Goal: Information Seeking & Learning: Learn about a topic

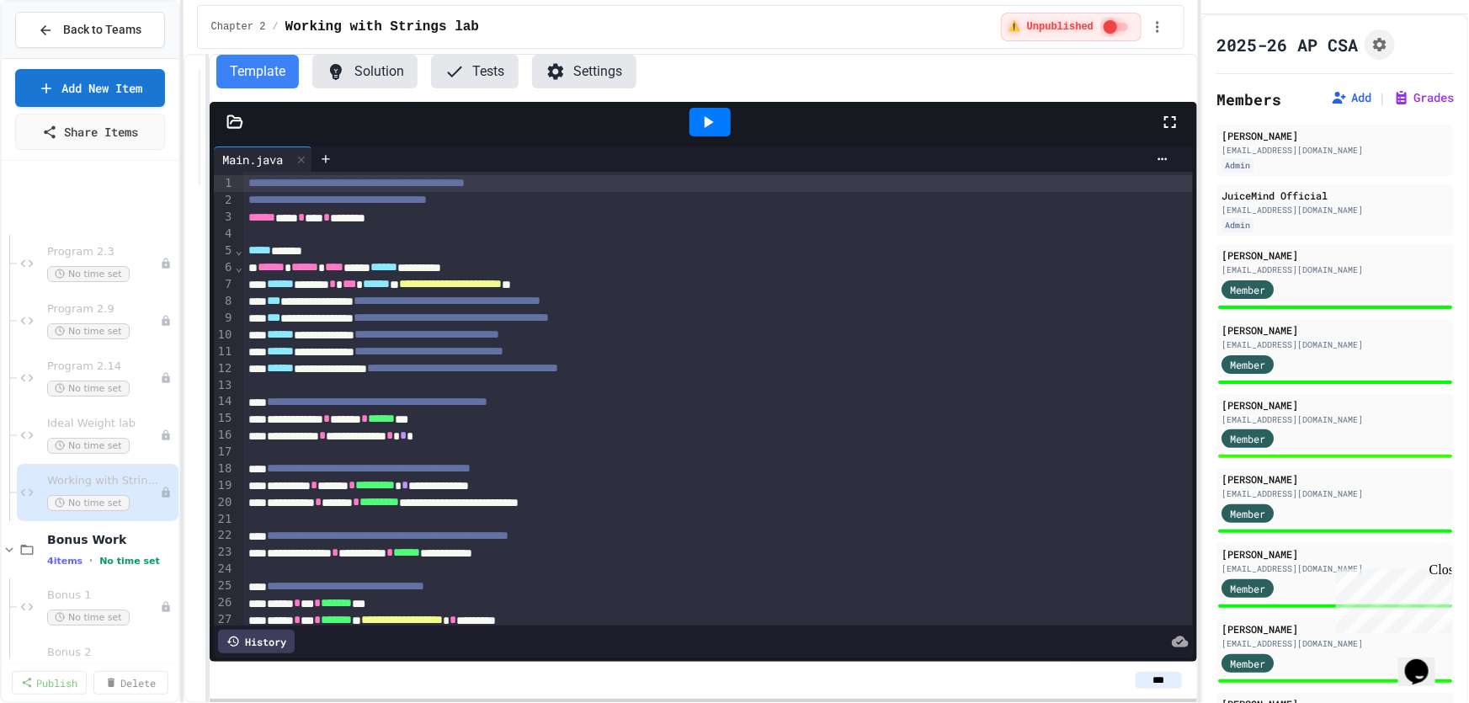
scroll to position [825, 0]
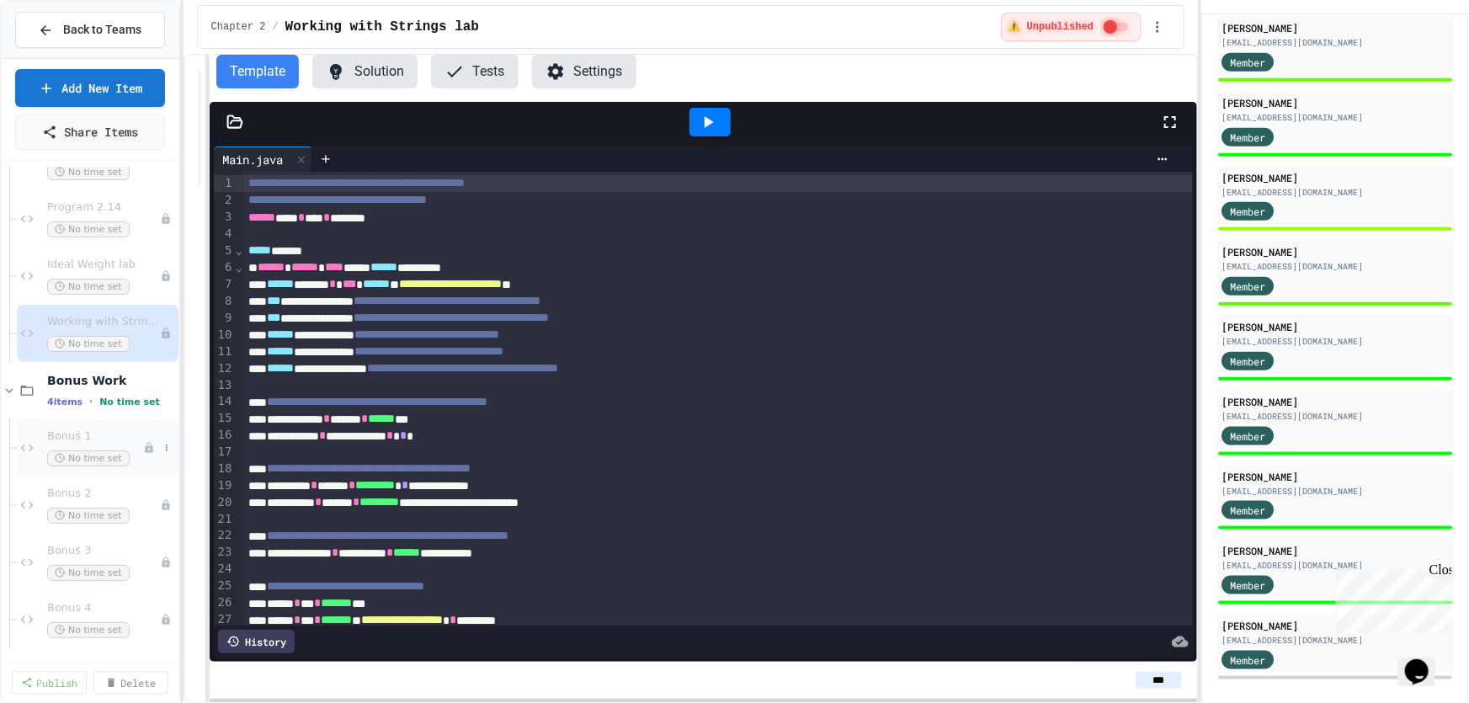
click at [58, 434] on span "Bonus 1" at bounding box center [95, 436] width 96 height 14
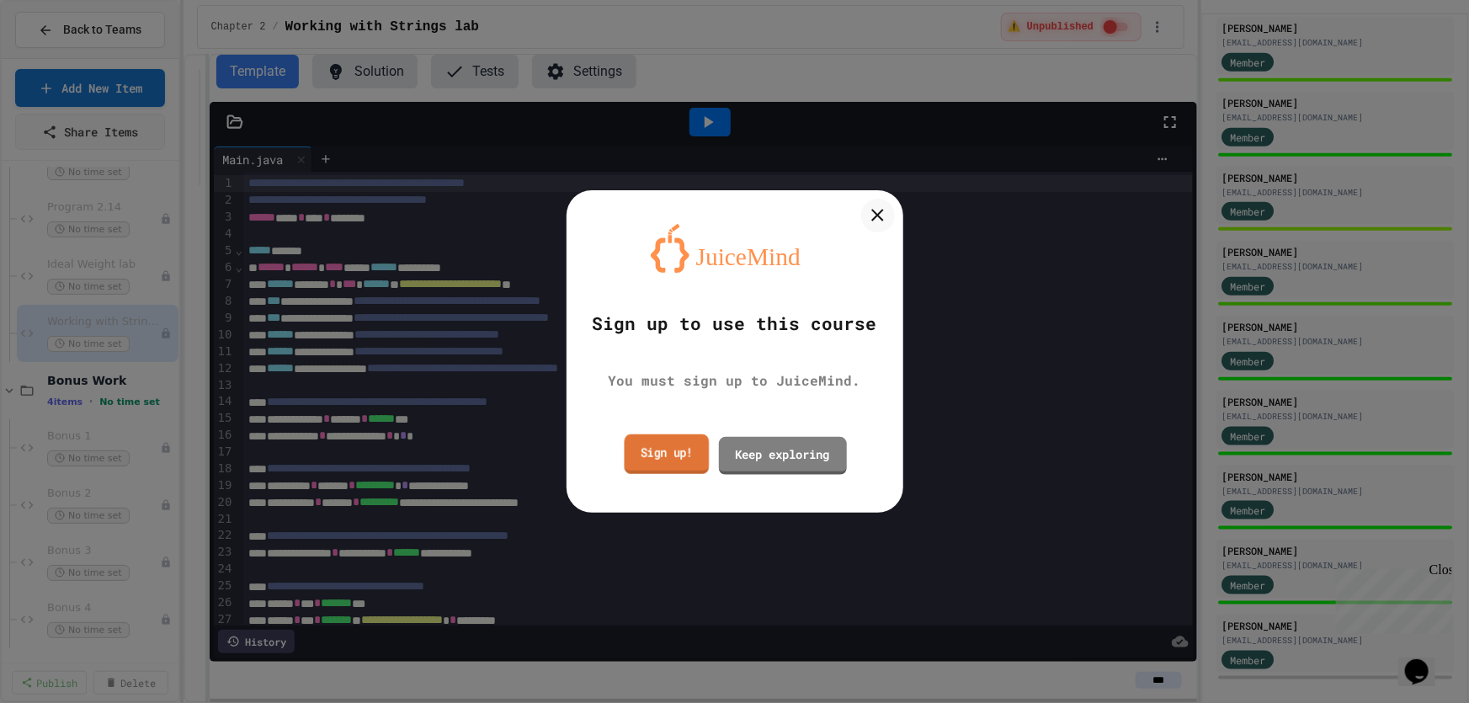
click at [670, 458] on link "Sign up!" at bounding box center [666, 454] width 85 height 40
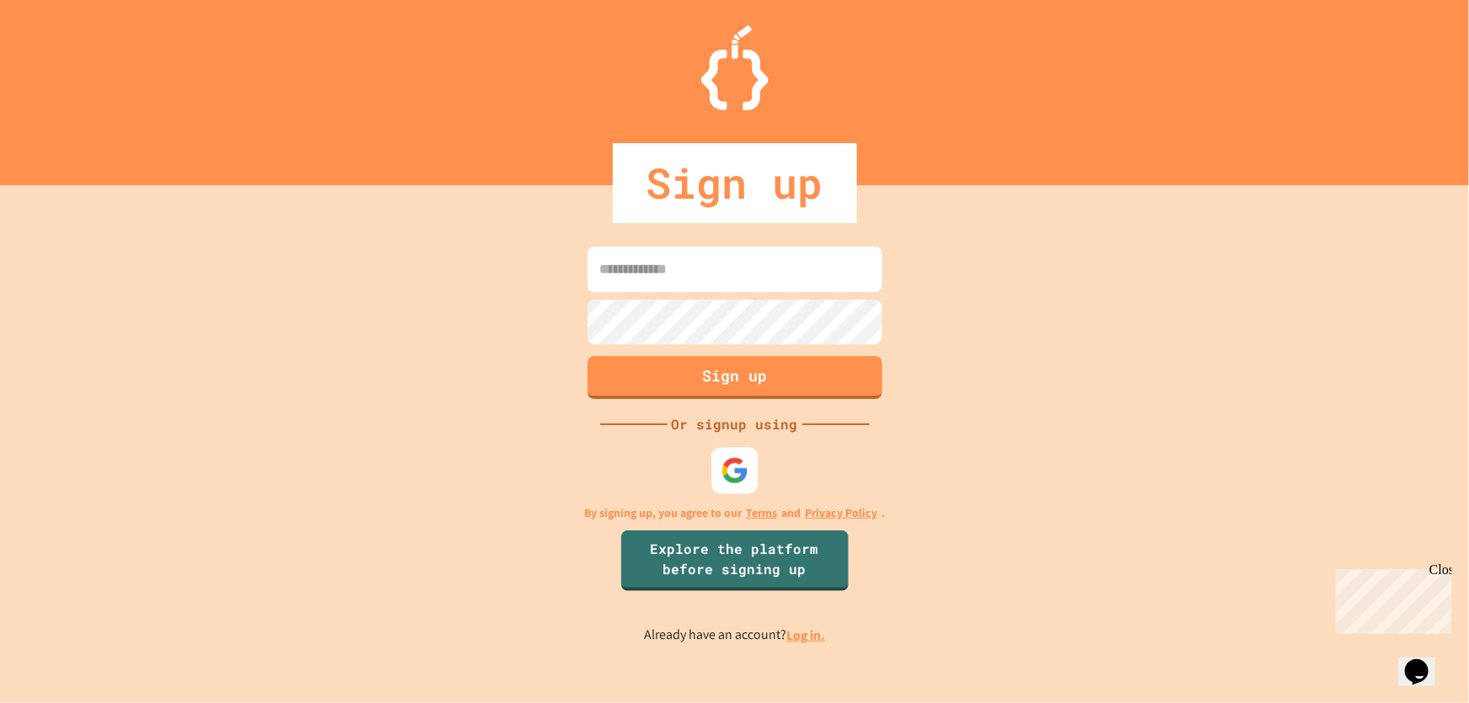
click at [732, 463] on img at bounding box center [735, 471] width 28 height 28
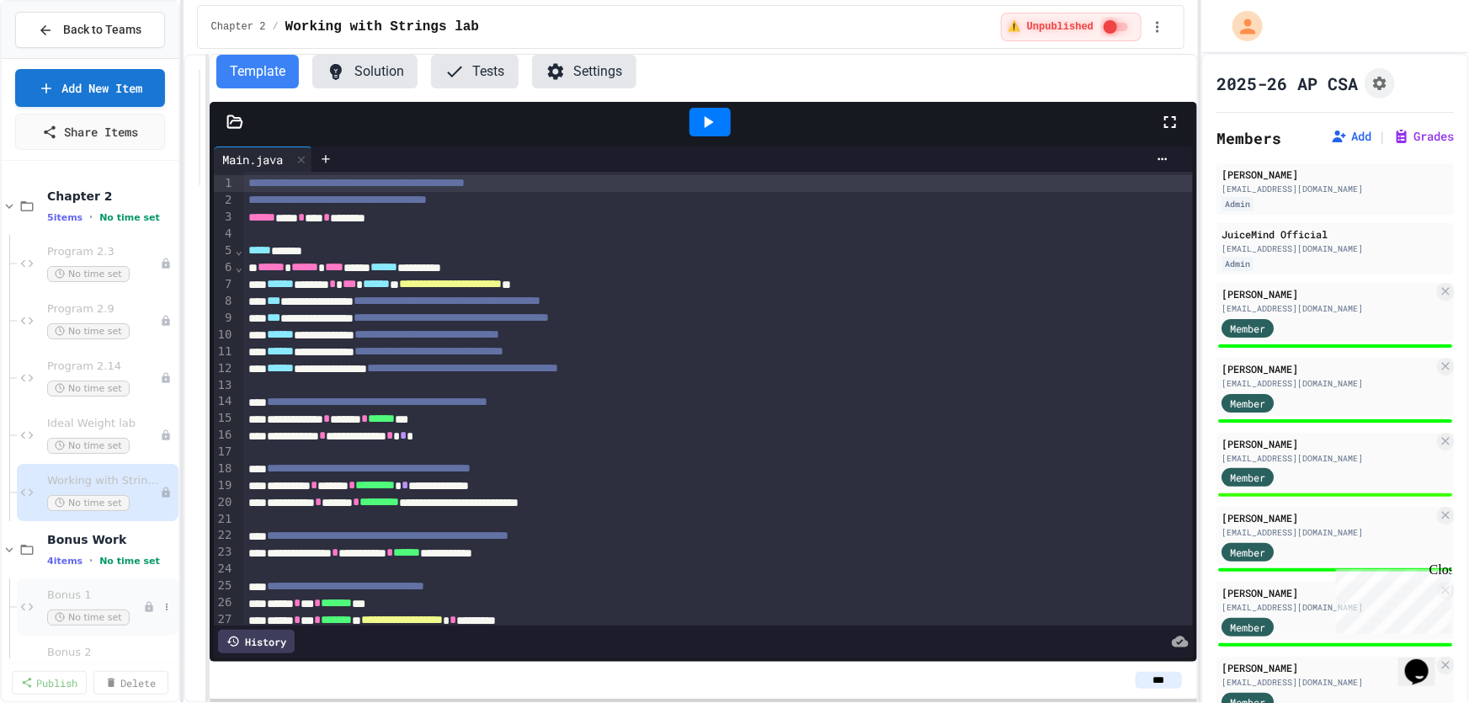
click at [68, 599] on span "Bonus 1" at bounding box center [95, 595] width 96 height 14
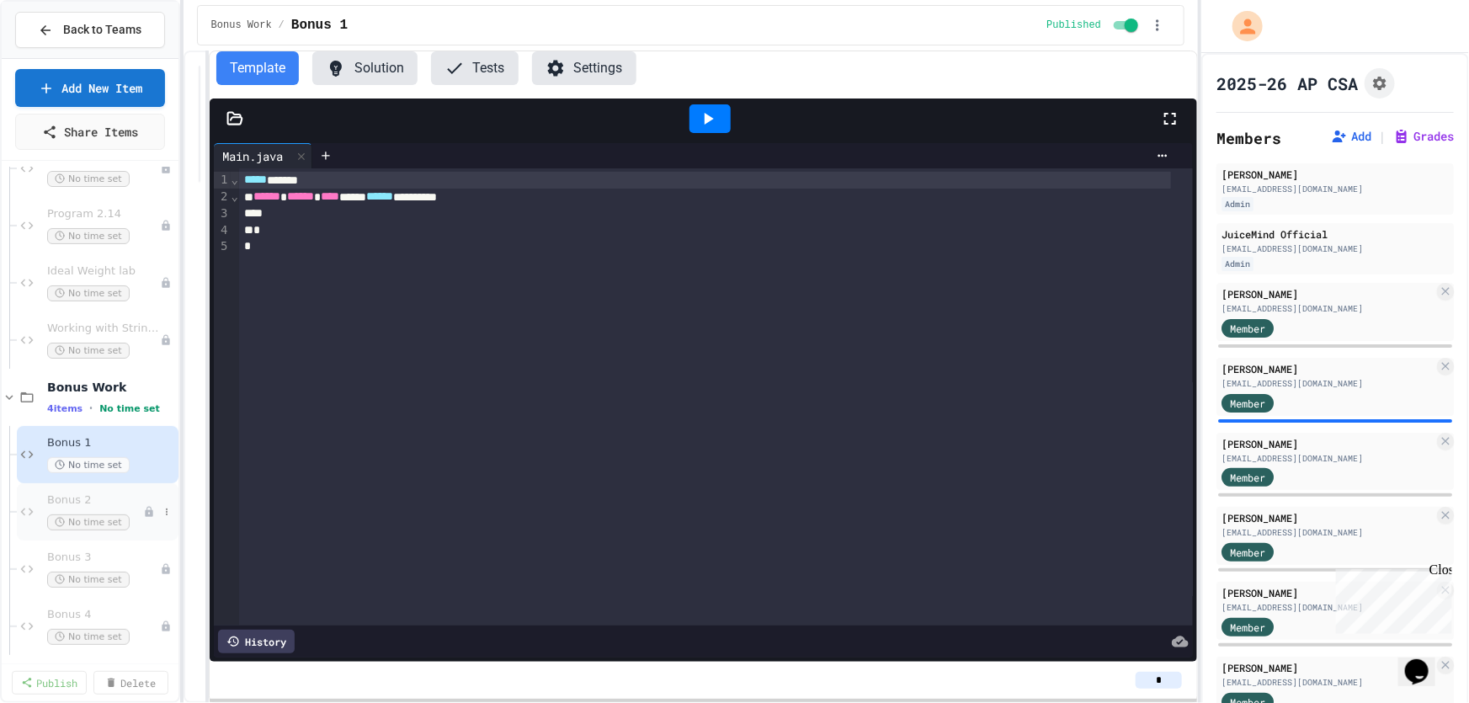
click at [76, 505] on span "Bonus 2" at bounding box center [95, 500] width 96 height 14
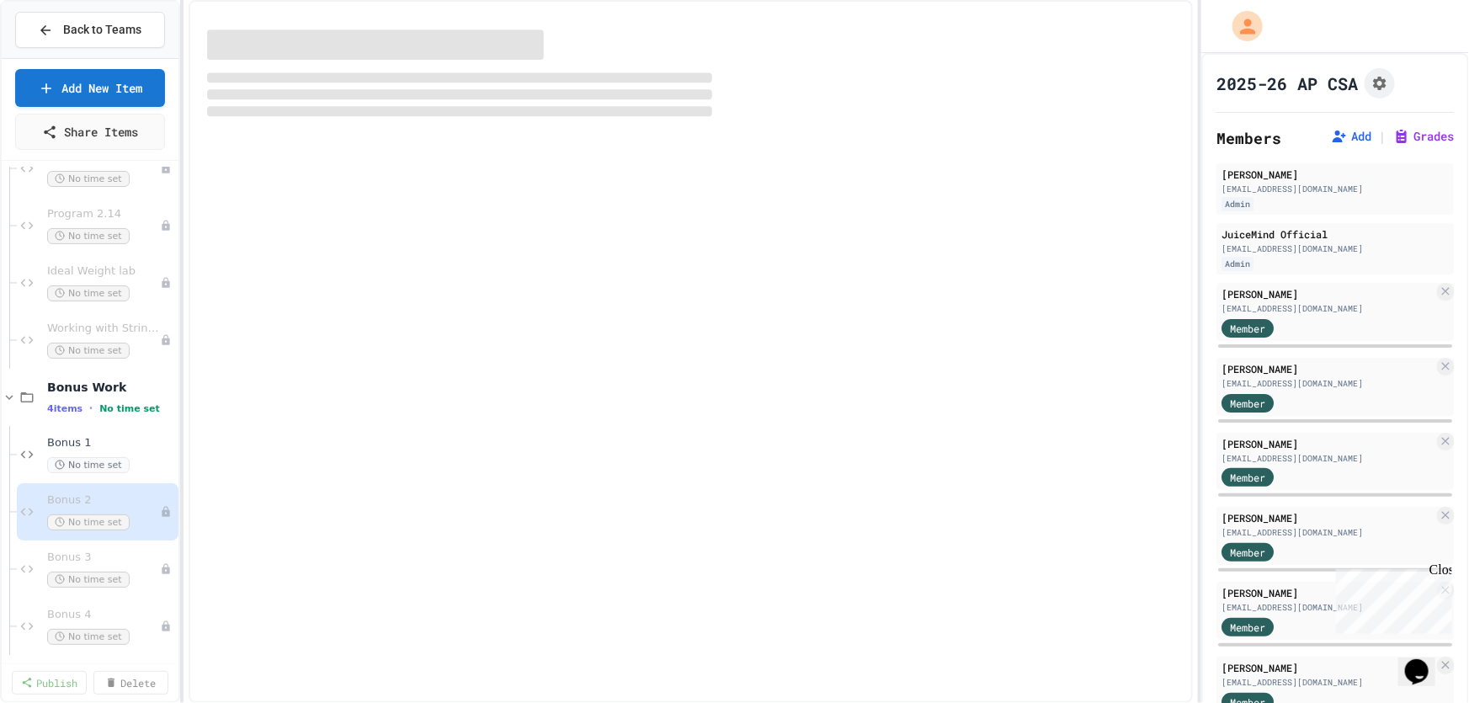
scroll to position [139, 0]
